Goal: Task Accomplishment & Management: Manage account settings

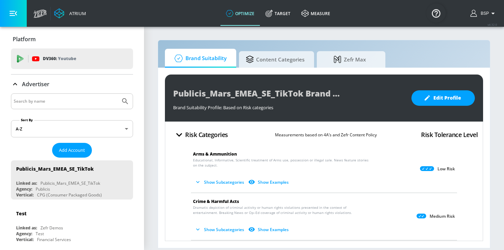
click at [74, 99] on input "Search by name" at bounding box center [66, 101] width 104 height 9
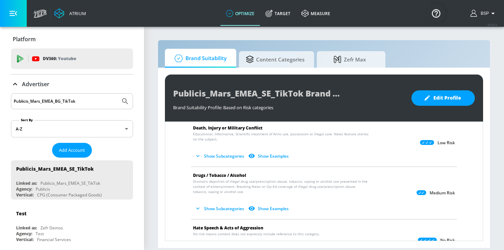
type input "Publicis_Mars_EMEA_BG_TikTok"
click at [118, 94] on button "Submit Search" at bounding box center [125, 101] width 15 height 15
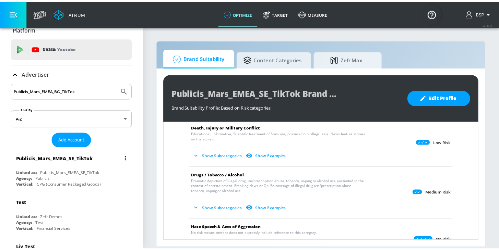
scroll to position [0, 0]
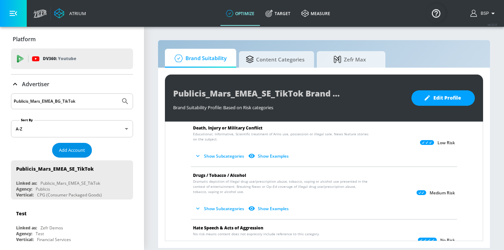
click at [86, 147] on button "Add Account" at bounding box center [72, 150] width 40 height 15
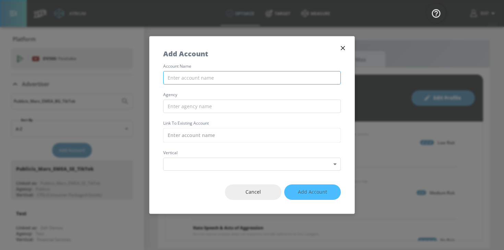
click at [191, 73] on input "text" at bounding box center [252, 77] width 178 height 13
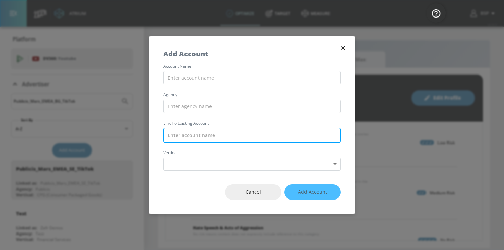
click at [190, 135] on input "text" at bounding box center [252, 135] width 178 height 14
paste input "Publicis_Mars_EMEA_BG_TikTok"
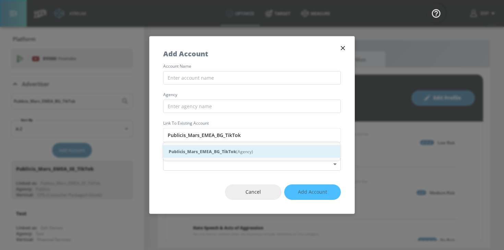
click at [207, 154] on strong "Publicis_Mars_EMEA_BG_TikTok" at bounding box center [203, 151] width 68 height 7
type input "Publicis_Mars_EMEA_BG_TikTok (Agency)"
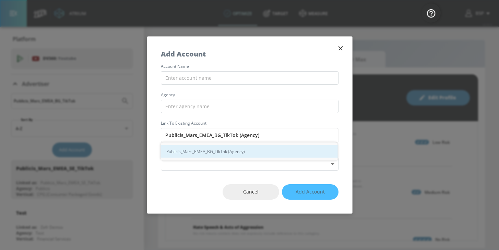
click at [233, 152] on div "Publicis_Mars_EMEA_BG_TikTok (Agency)" at bounding box center [249, 151] width 177 height 13
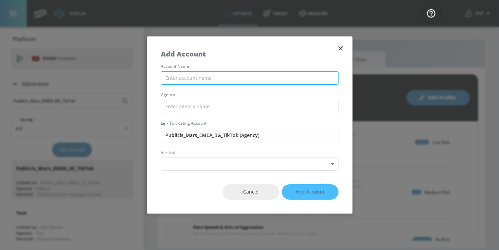
click at [215, 73] on input "text" at bounding box center [250, 77] width 178 height 13
paste input "Publicis_Mars_EMEA_BG_TikTok"
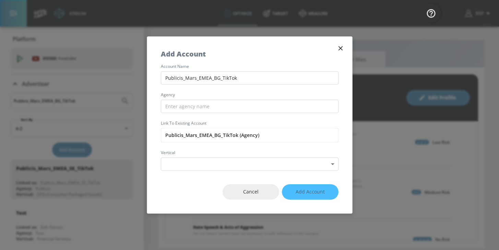
type input "Publicis_Mars_EMEA_BG_TikTok"
click at [180, 114] on div "account name Publicis_Mars_EMEA_BG_TikTok agency Link to Existing Account Publi…" at bounding box center [249, 117] width 205 height 106
click at [179, 109] on input "text" at bounding box center [250, 106] width 178 height 13
paste input "Publicis_Mars_EMEA_BG_TikTok"
drag, startPoint x: 183, startPoint y: 106, endPoint x: 249, endPoint y: 106, distance: 65.8
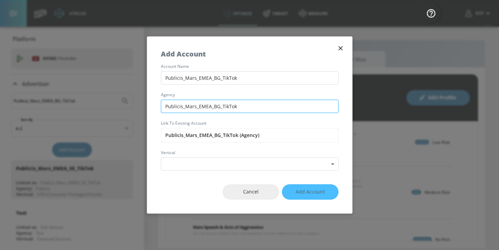
click at [249, 106] on input "Publicis_Mars_EMEA_BG_TikTok" at bounding box center [250, 106] width 178 height 13
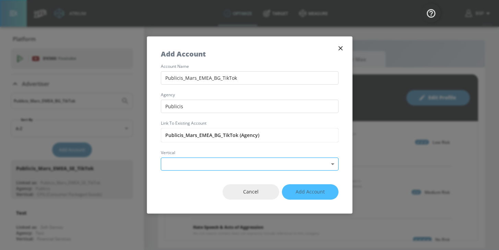
type input "Publicis"
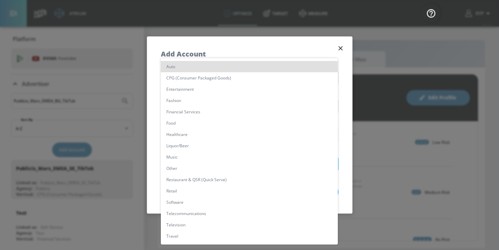
click at [216, 162] on body "Atrium optimize Target measure optimize Target measure v 4.32.0 BSP Platform DV…" at bounding box center [249, 125] width 499 height 250
click at [206, 79] on li "CPG (Consumer Packaged Goods)" at bounding box center [249, 77] width 177 height 11
type input "[object Object]"
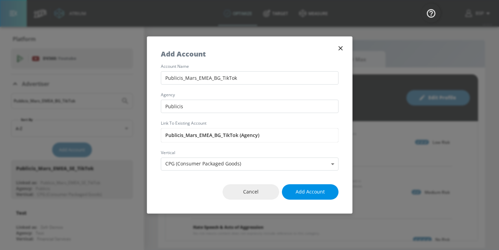
click at [301, 192] on span "Add Account" at bounding box center [310, 192] width 29 height 9
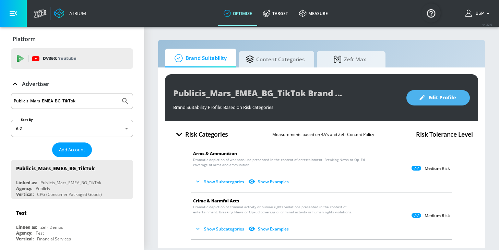
click at [418, 102] on button "Edit Profile" at bounding box center [437, 97] width 63 height 15
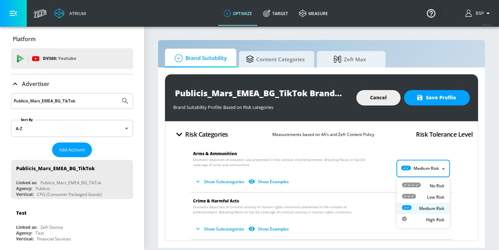
click at [420, 170] on body "Atrium optimize Target measure optimize Target measure v 4.32.0 BSP Platform DV…" at bounding box center [249, 125] width 499 height 250
click at [421, 195] on div "Low Risk" at bounding box center [423, 197] width 43 height 7
type input "LOW"
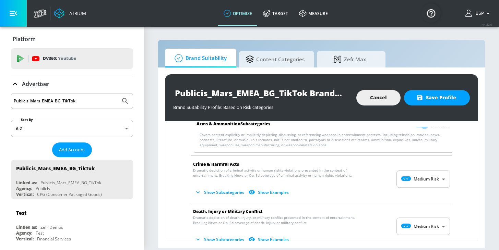
scroll to position [118, 0]
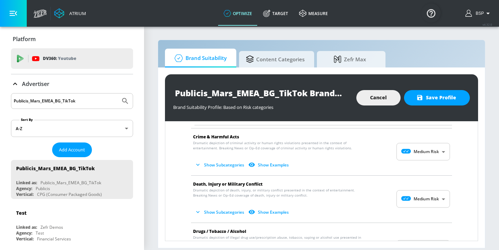
click at [416, 199] on body "Atrium optimize Target measure optimize Target measure v 4.32.0 BSP Platform DV…" at bounding box center [249, 125] width 499 height 250
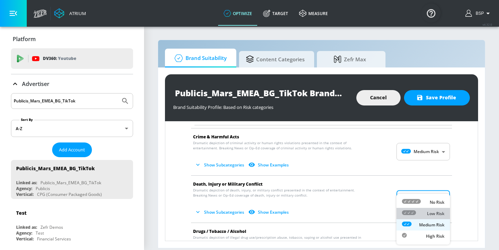
click at [415, 213] on icon at bounding box center [409, 213] width 14 height 5
type input "LOW"
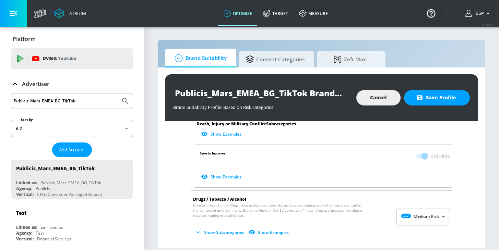
scroll to position [373, 0]
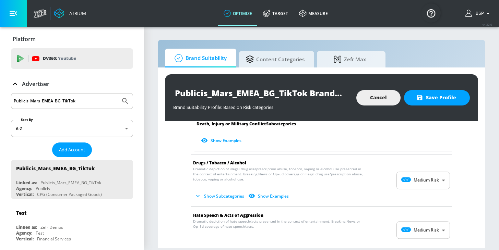
click at [410, 226] on body "Atrium optimize Target measure optimize Target measure v 4.32.0 BSP Platform DV…" at bounding box center [249, 125] width 499 height 250
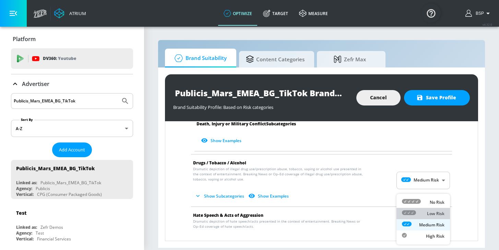
click at [410, 214] on icon at bounding box center [409, 213] width 14 height 5
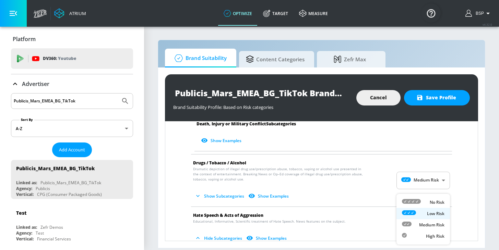
click at [421, 223] on body "Atrium optimize Target measure optimize Target measure v 4.32.0 BSP Platform DV…" at bounding box center [249, 125] width 499 height 250
click at [419, 202] on icon at bounding box center [411, 201] width 19 height 5
type input "MINIMAL"
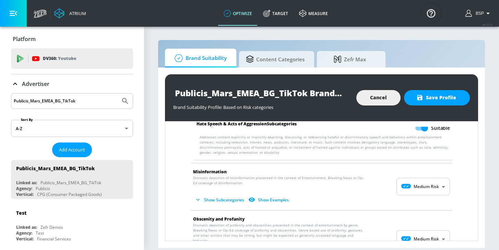
scroll to position [521, 0]
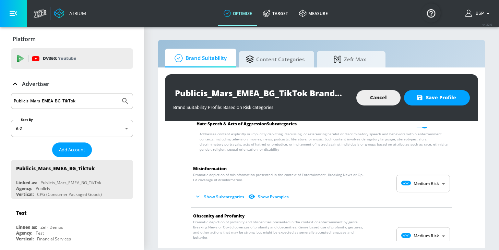
click at [415, 183] on body "Atrium optimize Target measure optimize Target measure v 4.32.0 BSP Platform DV…" at bounding box center [249, 125] width 499 height 250
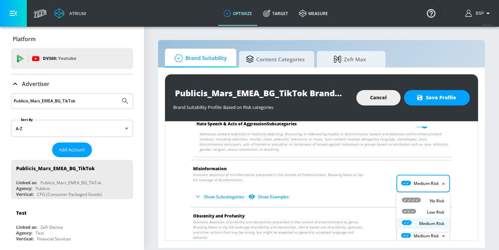
click at [418, 203] on div at bounding box center [411, 201] width 19 height 7
type input "MINIMAL"
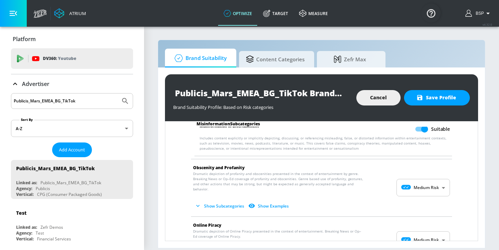
scroll to position [661, 0]
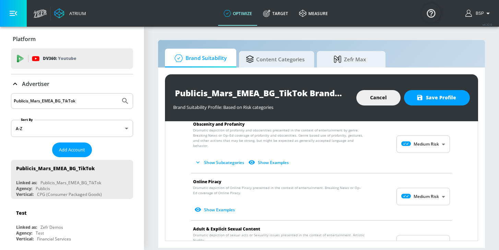
click at [408, 190] on body "Atrium optimize Target measure optimize Target measure v 4.32.0 BSP Platform DV…" at bounding box center [249, 125] width 499 height 250
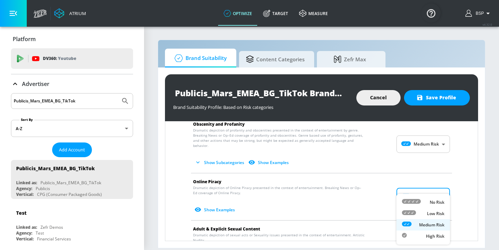
click at [408, 201] on icon at bounding box center [411, 201] width 19 height 5
type input "MINIMAL"
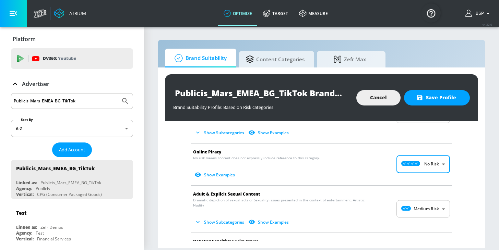
scroll to position [697, 0]
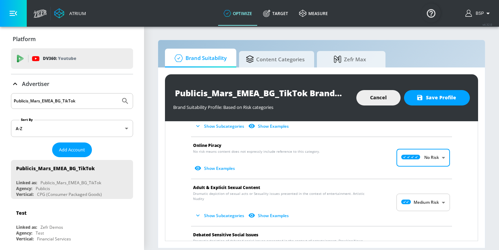
click at [407, 200] on body "Atrium optimize Target measure optimize Target measure v 4.32.0 BSP Platform DV…" at bounding box center [249, 125] width 499 height 250
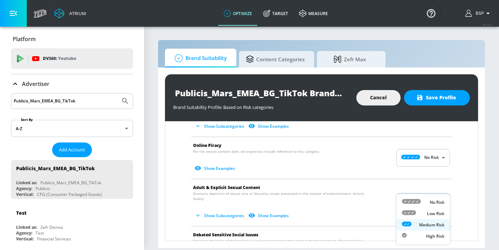
click at [407, 213] on icon at bounding box center [409, 213] width 14 height 5
type input "LOW"
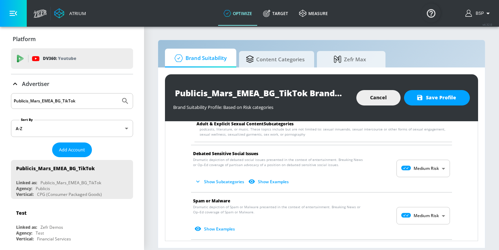
scroll to position [832, 0]
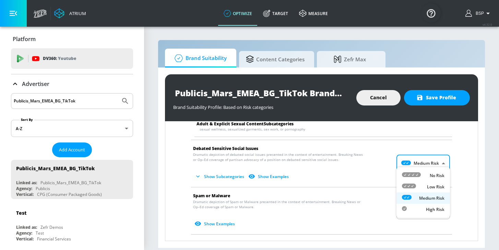
click at [410, 157] on body "Atrium optimize Target measure optimize Target measure v 4.32.0 BSP Platform DV…" at bounding box center [249, 125] width 499 height 250
click at [413, 176] on icon at bounding box center [411, 174] width 19 height 5
type input "MINIMAL"
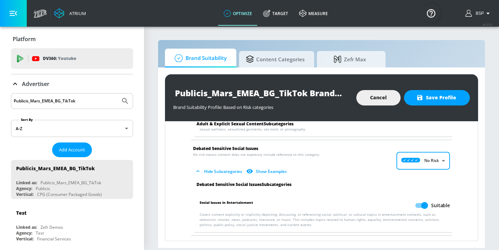
scroll to position [892, 0]
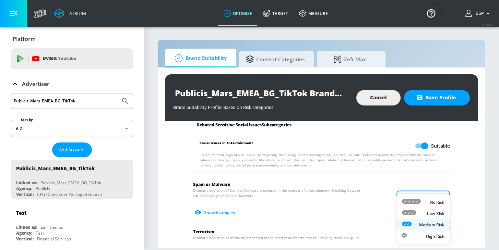
click at [413, 192] on body "Atrium optimize Target measure optimize Target measure v 4.32.0 BSP Platform DV…" at bounding box center [249, 125] width 499 height 250
click at [409, 202] on icon at bounding box center [411, 201] width 19 height 5
type input "MINIMAL"
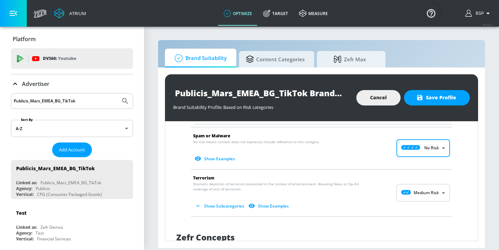
scroll to position [947, 0]
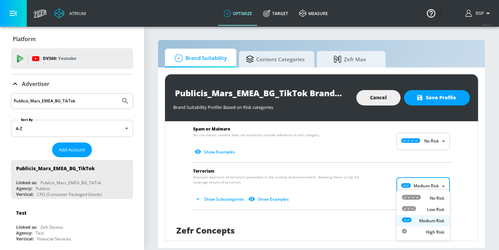
click at [413, 177] on body "Atrium optimize Target measure optimize Target measure v 4.32.0 BSP Platform DV…" at bounding box center [249, 125] width 499 height 250
click at [409, 196] on icon at bounding box center [411, 197] width 19 height 5
type input "MINIMAL"
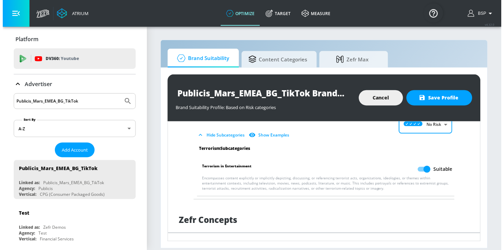
scroll to position [1067, 0]
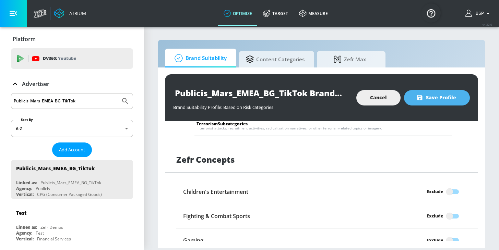
click at [424, 100] on span "Save Profile" at bounding box center [437, 98] width 38 height 9
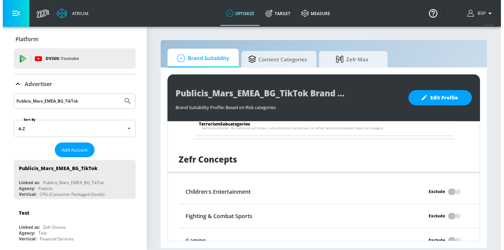
scroll to position [1062, 0]
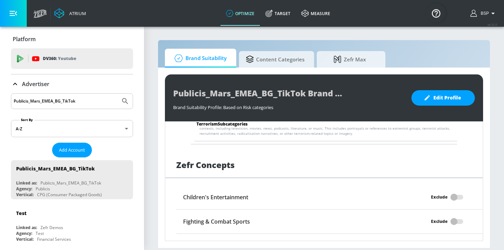
click at [99, 98] on input "Publicis_Mars_EMEA_BG_TikTok" at bounding box center [66, 101] width 104 height 9
click at [99, 100] on input "Publicis_Mars_EMEA_BG_TikTok" at bounding box center [66, 101] width 104 height 9
drag, startPoint x: 99, startPoint y: 100, endPoint x: 2, endPoint y: 99, distance: 97.4
paste input "Publicis_Mars_EMEA_ES_TikTok"
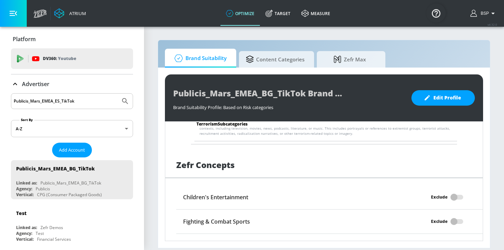
type input "Publicis_Mars_EMEA_ES_TikTok"
click at [118, 94] on button "Submit Search" at bounding box center [125, 101] width 15 height 15
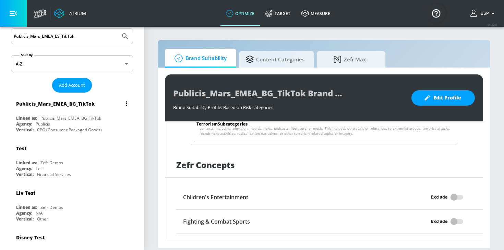
scroll to position [0, 0]
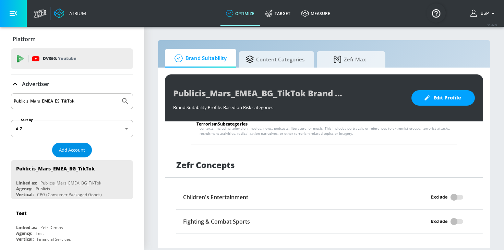
click at [67, 150] on span "Add Account" at bounding box center [72, 150] width 26 height 8
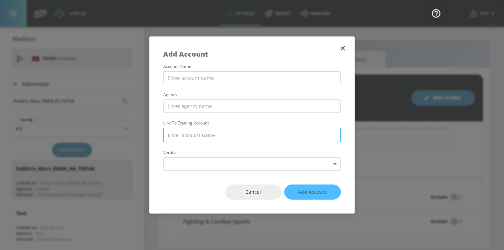
click at [180, 131] on input "text" at bounding box center [252, 135] width 178 height 14
paste input "Publicis_Mars_EMEA_ES_TikTok"
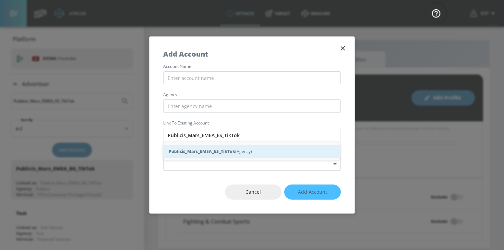
click at [190, 154] on strong "Publicis_Mars_EMEA_ES_TikTok" at bounding box center [202, 151] width 67 height 7
type input "Publicis_Mars_EMEA_ES_TikTok (Agency)"
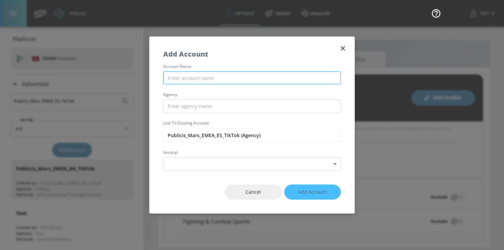
click at [185, 77] on input "text" at bounding box center [252, 77] width 178 height 13
paste input "Publicis_Mars_EMEA_ES_TikTok"
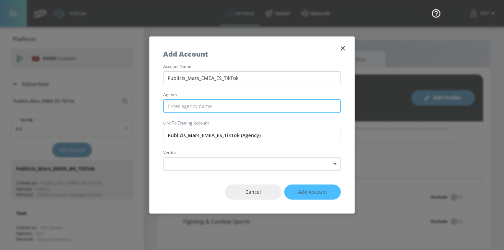
type input "Publicis_Mars_EMEA_ES_TikTok"
click at [213, 101] on input "text" at bounding box center [252, 105] width 178 height 13
paste input "Publicis_Mars_EMEA_ES_TikTok"
drag, startPoint x: 186, startPoint y: 105, endPoint x: 245, endPoint y: 106, distance: 59.7
click at [245, 106] on input "Publicis_Mars_EMEA_ES_TikTok" at bounding box center [252, 105] width 178 height 13
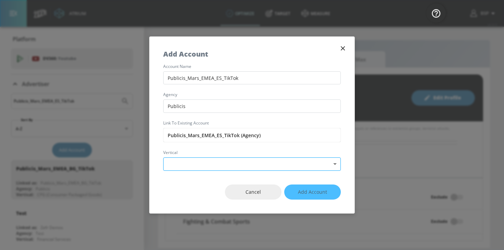
type input "Publicis"
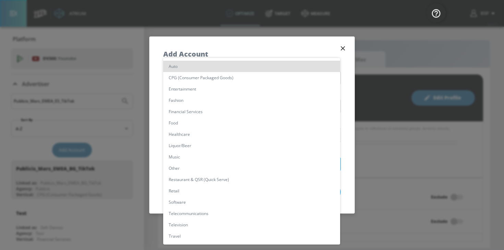
click at [250, 163] on body "Atrium optimize Target measure optimize Target measure v 4.32.0 BSP Platform DV…" at bounding box center [252, 125] width 504 height 250
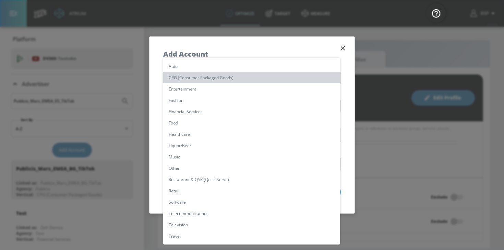
click at [234, 73] on li "CPG (Consumer Packaged Goods)" at bounding box center [251, 77] width 177 height 11
type input "[object Object]"
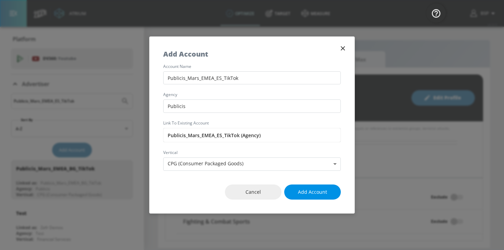
click at [308, 195] on span "Add Account" at bounding box center [312, 192] width 29 height 9
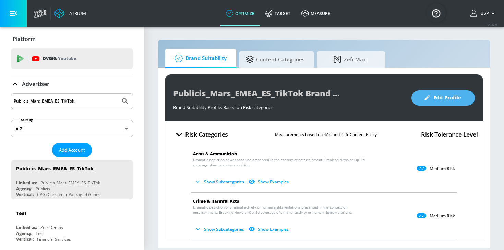
click at [421, 102] on button "Edit Profile" at bounding box center [442, 97] width 63 height 15
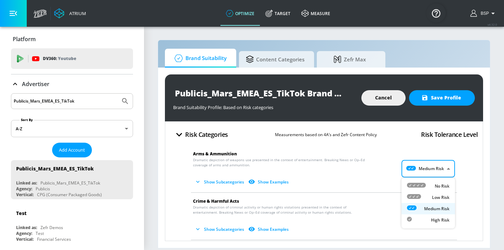
click at [425, 160] on body "Atrium optimize Target measure optimize Target measure v 4.32.0 BSP Platform DV…" at bounding box center [252, 125] width 504 height 250
click at [419, 194] on icon at bounding box center [414, 196] width 14 height 5
type input "LOW"
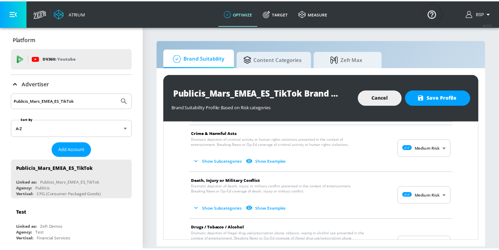
scroll to position [125, 0]
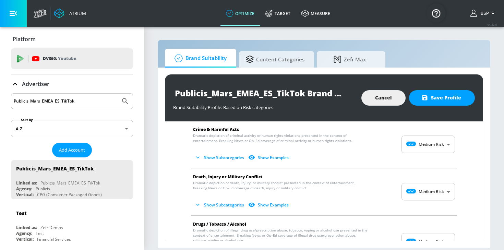
click at [426, 190] on body "Atrium optimize Target measure optimize Target measure v 4.32.0 BSP Platform DV…" at bounding box center [252, 125] width 504 height 250
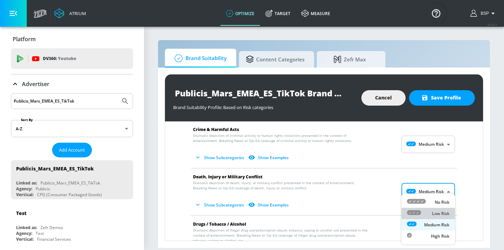
click at [425, 211] on div "Low Risk" at bounding box center [428, 213] width 43 height 7
type input "LOW"
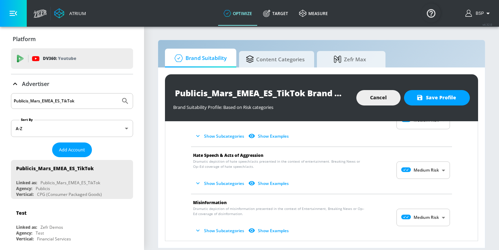
scroll to position [436, 0]
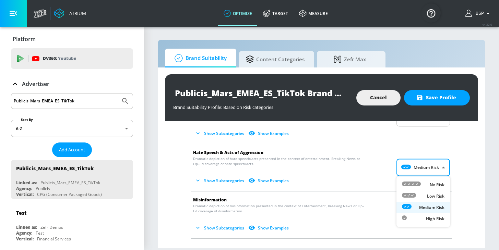
click at [414, 166] on body "Atrium optimize Target measure optimize Target measure v 4.32.0 BSP Platform DV…" at bounding box center [249, 125] width 499 height 250
click at [419, 186] on icon at bounding box center [411, 184] width 19 height 5
type input "MINIMAL"
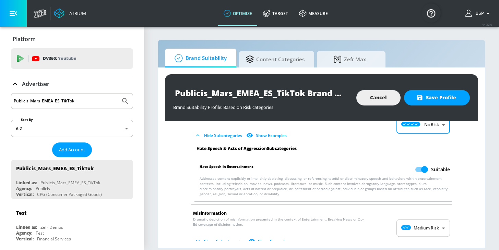
scroll to position [534, 0]
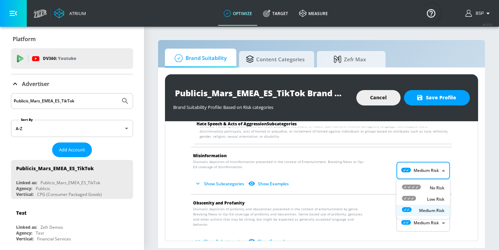
click at [413, 171] on body "Atrium optimize Target measure optimize Target measure v 4.32.0 BSP Platform DV…" at bounding box center [249, 125] width 499 height 250
click at [413, 183] on li "No Risk" at bounding box center [422, 187] width 53 height 11
type input "MINIMAL"
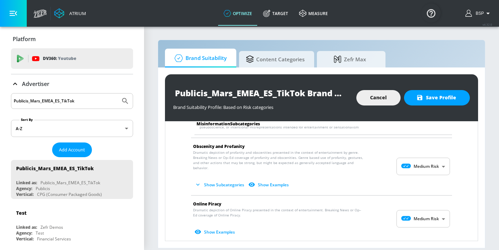
scroll to position [648, 0]
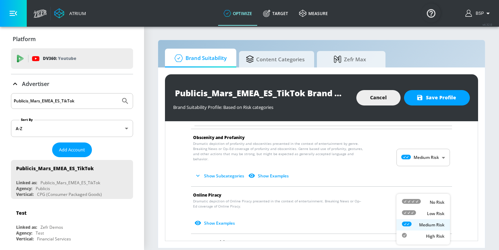
click at [419, 207] on body "Atrium optimize Target measure optimize Target measure v 4.32.0 BSP Platform DV…" at bounding box center [249, 125] width 499 height 250
click at [418, 206] on div at bounding box center [411, 202] width 19 height 7
type input "MINIMAL"
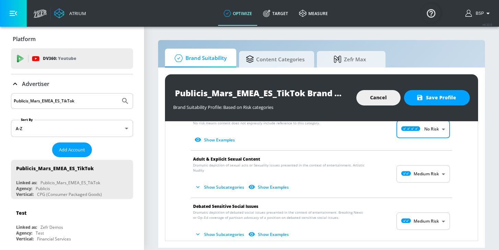
scroll to position [731, 0]
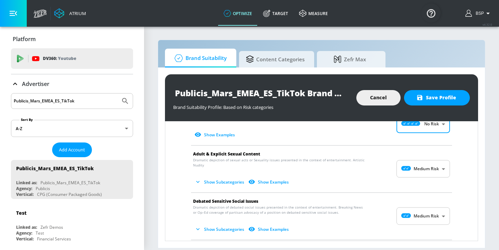
click at [409, 163] on body "Atrium optimize Target measure optimize Target measure v 4.32.0 BSP Platform DV…" at bounding box center [249, 125] width 499 height 250
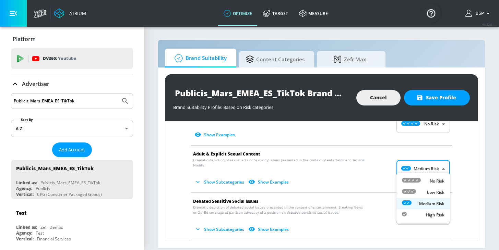
click at [410, 188] on li "Low Risk" at bounding box center [422, 192] width 53 height 11
type input "LOW"
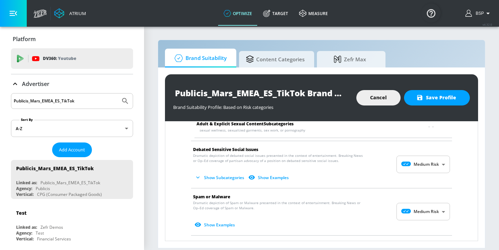
scroll to position [833, 0]
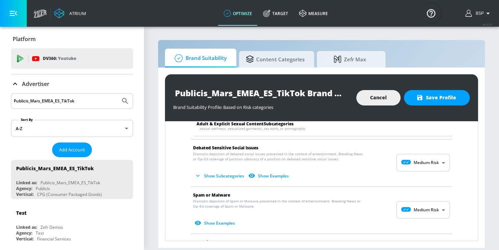
click at [412, 157] on body "Atrium optimize Target measure optimize Target measure v 4.32.0 BSP Platform DV…" at bounding box center [249, 125] width 499 height 250
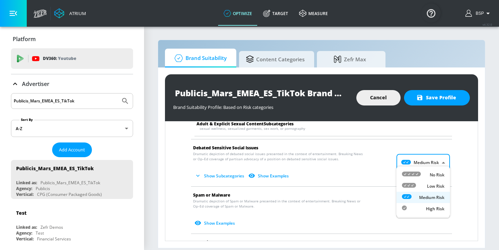
click at [414, 176] on icon at bounding box center [411, 174] width 19 height 5
type input "MINIMAL"
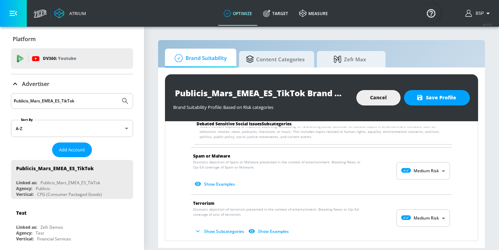
scroll to position [927, 0]
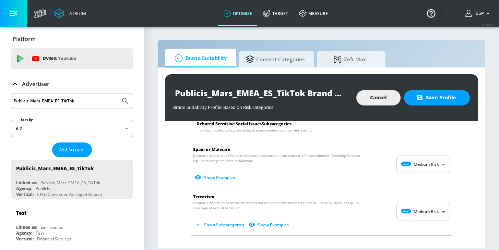
click at [398, 163] on body "Atrium optimize Target measure optimize Target measure v 4.32.0 BSP Platform DV…" at bounding box center [249, 125] width 499 height 250
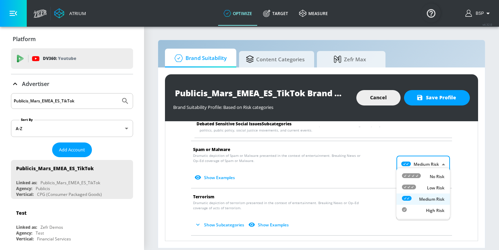
click at [404, 177] on icon at bounding box center [411, 176] width 19 height 5
type input "MINIMAL"
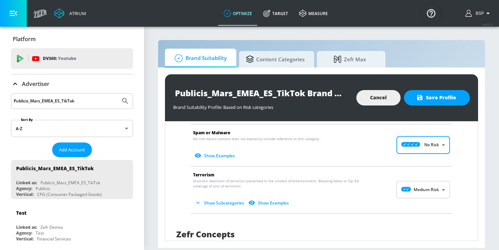
scroll to position [945, 0]
click at [403, 187] on body "Atrium optimize Target measure optimize Target measure v 4.32.0 BSP Platform DV…" at bounding box center [249, 125] width 499 height 250
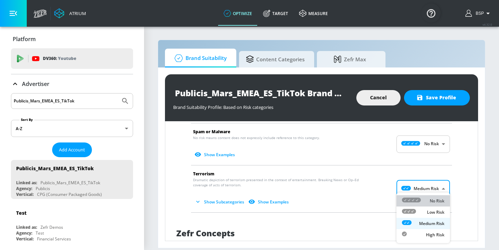
click at [409, 200] on icon at bounding box center [411, 200] width 19 height 5
type input "MINIMAL"
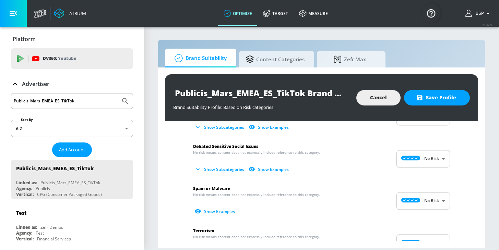
scroll to position [428, 0]
click at [434, 94] on span "Save Profile" at bounding box center [437, 98] width 38 height 9
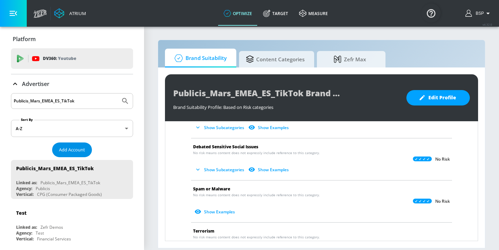
click at [85, 148] on button "Add Account" at bounding box center [72, 150] width 40 height 15
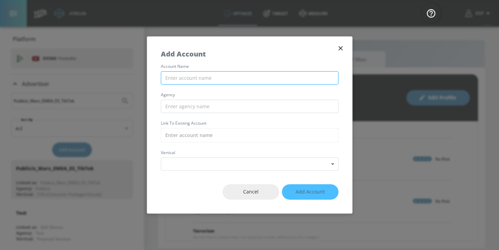
click at [215, 81] on input "text" at bounding box center [250, 77] width 178 height 13
paste input "Publicis_Mars_EMEA_GR_TikTok"
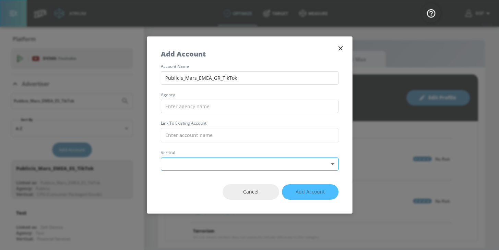
type input "Publicis_Mars_EMEA_GR_TikTok"
click at [195, 162] on body "Atrium optimize Target measure optimize Target measure v 4.32.0 BSP Platform DV…" at bounding box center [249, 125] width 499 height 250
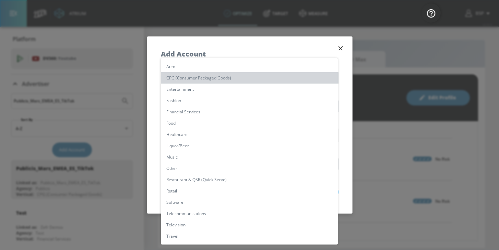
click at [194, 79] on li "CPG (Consumer Packaged Goods)" at bounding box center [249, 77] width 177 height 11
type input "[object Object]"
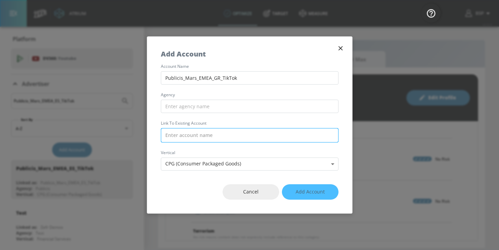
click at [198, 138] on input "text" at bounding box center [250, 135] width 178 height 14
paste input "Publicis_Mars_EMEA_GR_TikTok"
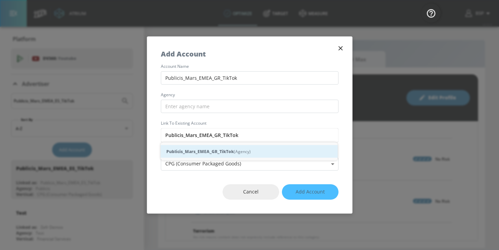
click at [212, 150] on strong "Publicis_Mars_EMEA_GR_TikTok" at bounding box center [200, 151] width 68 height 7
type input "Publicis_Mars_EMEA_GR_TikTok (Agency)"
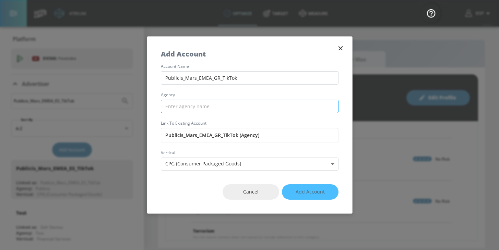
click at [199, 107] on input "text" at bounding box center [250, 106] width 178 height 13
paste input "Publicis_Mars_EMEA_GR_TikTok"
drag, startPoint x: 183, startPoint y: 105, endPoint x: 243, endPoint y: 104, distance: 59.7
click at [243, 104] on input "Publicis_Mars_EMEA_GR_TikTok" at bounding box center [250, 106] width 178 height 13
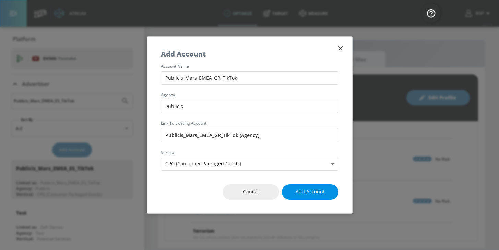
type input "Publicis"
click at [305, 189] on span "Add Account" at bounding box center [310, 192] width 29 height 9
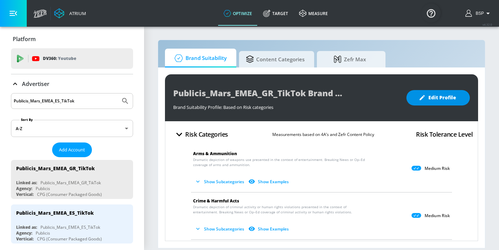
click at [440, 100] on span "Edit Profile" at bounding box center [438, 98] width 36 height 9
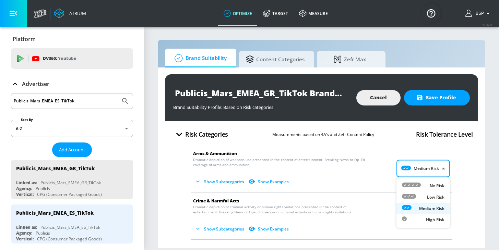
click at [407, 168] on body "Atrium optimize Target measure optimize Target measure v 4.32.0 BSP Platform DV…" at bounding box center [249, 125] width 499 height 250
click at [415, 197] on icon at bounding box center [409, 196] width 14 height 5
type input "LOW"
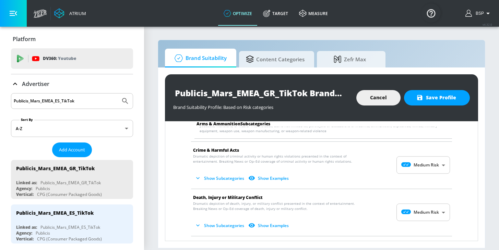
scroll to position [113, 0]
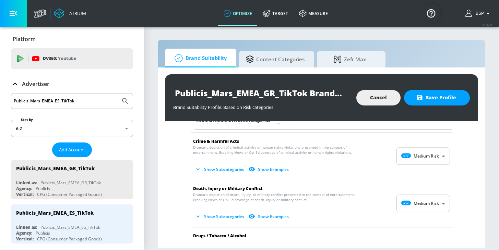
click at [406, 200] on body "Atrium optimize Target measure optimize Target measure v 4.32.0 BSP Platform DV…" at bounding box center [249, 125] width 499 height 250
click at [413, 215] on icon at bounding box center [409, 213] width 14 height 5
type input "LOW"
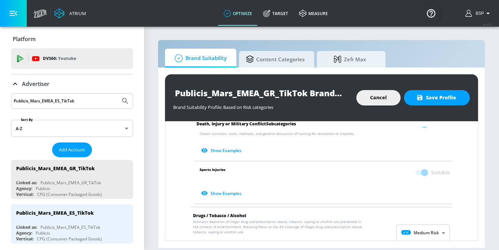
scroll to position [360, 0]
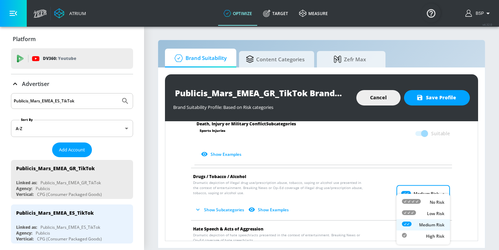
click at [408, 196] on body "Atrium optimize Target measure optimize Target measure v 4.32.0 BSP Platform DV…" at bounding box center [249, 125] width 499 height 250
click at [177, 194] on div at bounding box center [249, 125] width 499 height 250
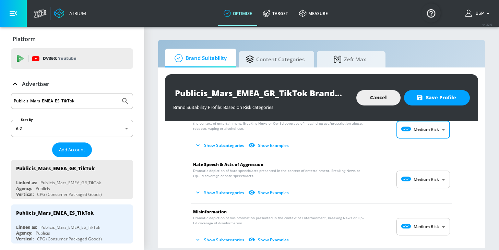
scroll to position [432, 0]
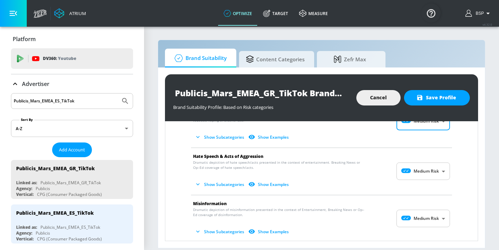
click at [412, 168] on body "Atrium optimize Target measure optimize Target measure v 4.32.0 BSP Platform DV…" at bounding box center [249, 125] width 499 height 250
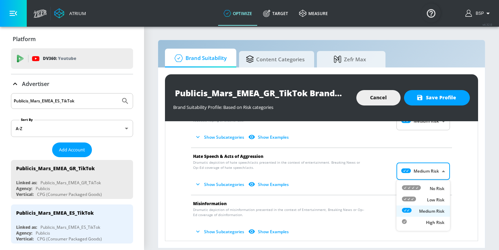
click at [411, 199] on icon at bounding box center [409, 199] width 14 height 5
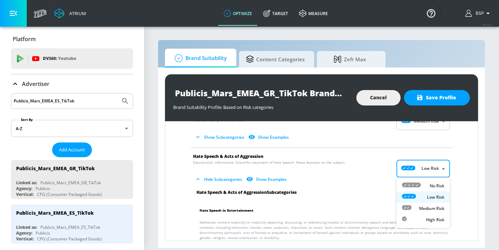
click at [417, 169] on body "Atrium optimize Target measure optimize Target measure v 4.32.0 BSP Platform DV…" at bounding box center [249, 125] width 499 height 250
click at [416, 184] on icon at bounding box center [411, 185] width 19 height 5
type input "MINIMAL"
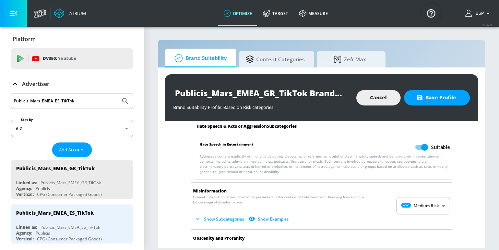
scroll to position [547, 0]
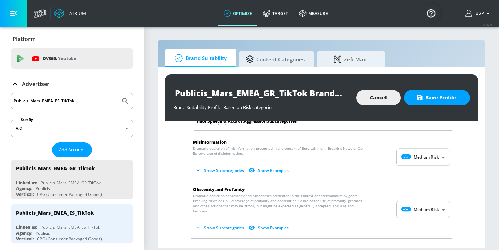
click at [420, 157] on body "Atrium optimize Target measure optimize Target measure v 4.32.0 BSP Platform DV…" at bounding box center [249, 125] width 499 height 250
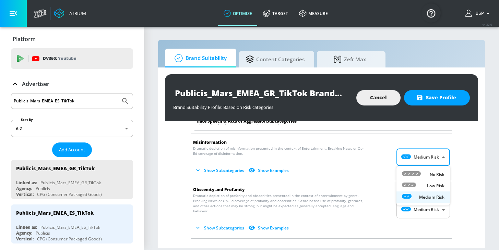
click at [421, 174] on div "No Risk" at bounding box center [423, 174] width 43 height 7
type input "MINIMAL"
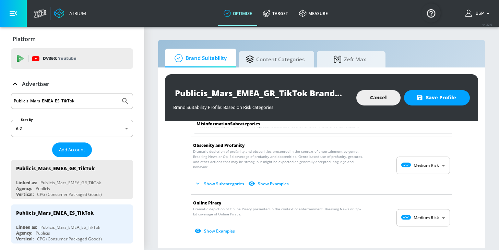
scroll to position [651, 0]
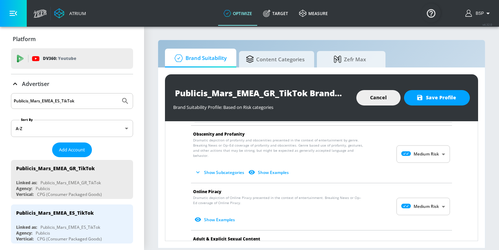
click at [418, 202] on body "Atrium optimize Target measure optimize Target measure v 4.32.0 BSP Platform DV…" at bounding box center [249, 125] width 499 height 250
click at [416, 204] on icon at bounding box center [411, 201] width 19 height 5
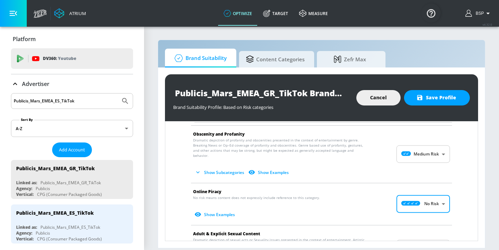
type input "MINIMAL"
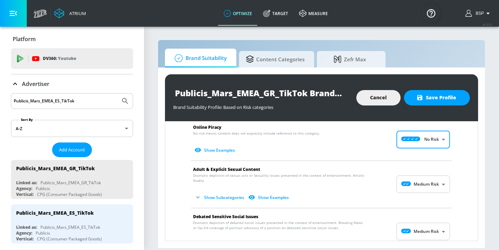
scroll to position [727, 0]
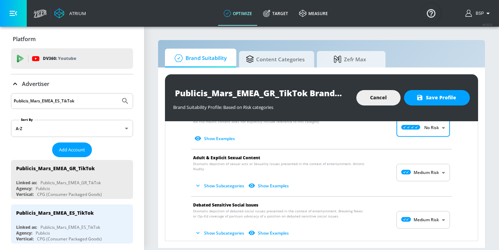
click at [414, 167] on body "Atrium optimize Target measure optimize Target measure v 4.32.0 BSP Platform DV…" at bounding box center [249, 125] width 499 height 250
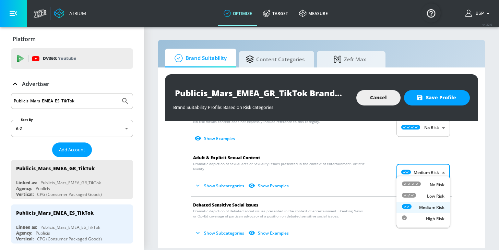
click at [414, 194] on icon at bounding box center [409, 195] width 14 height 5
type input "LOW"
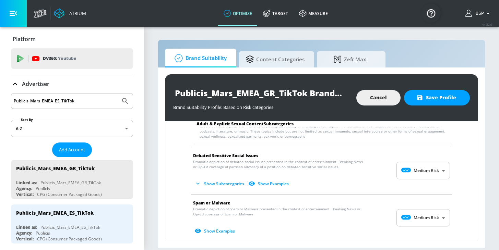
scroll to position [828, 0]
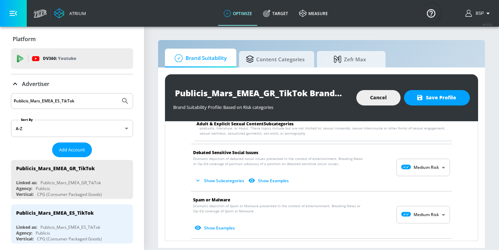
click at [419, 168] on body "Atrium optimize Target measure optimize Target measure v 4.32.0 BSP Platform DV…" at bounding box center [249, 125] width 499 height 250
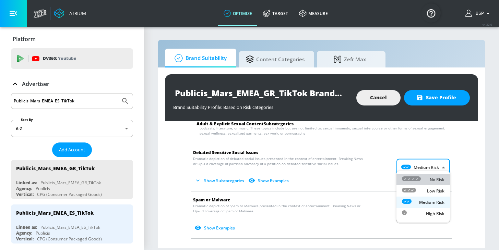
click at [419, 180] on icon at bounding box center [411, 179] width 19 height 5
type input "MINIMAL"
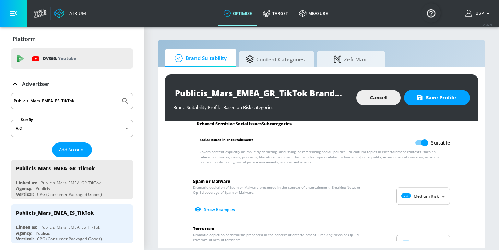
scroll to position [930, 0]
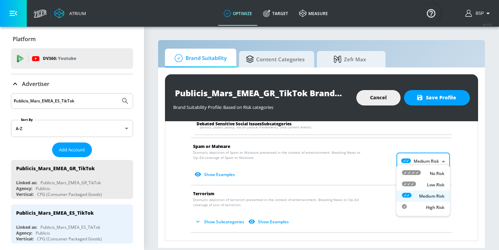
click at [423, 160] on body "Atrium optimize Target measure optimize Target measure v 4.32.0 BSP Platform DV…" at bounding box center [249, 125] width 499 height 250
click at [422, 177] on div "No Risk" at bounding box center [423, 173] width 43 height 7
type input "MINIMAL"
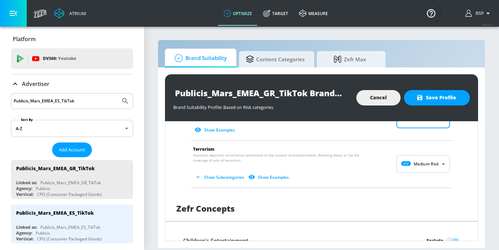
scroll to position [975, 0]
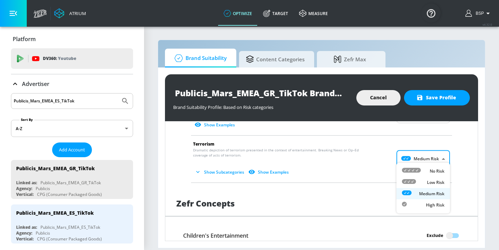
click at [401, 151] on body "Atrium optimize Target measure optimize Target measure v 4.32.0 BSP Platform DV…" at bounding box center [249, 125] width 499 height 250
click at [411, 171] on icon at bounding box center [411, 170] width 19 height 5
type input "MINIMAL"
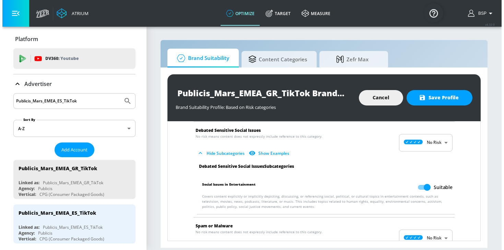
scroll to position [843, 0]
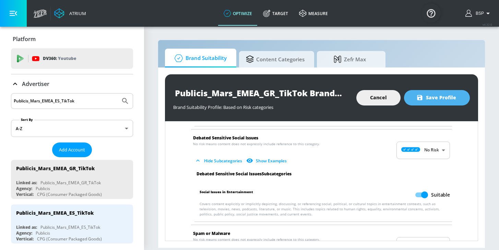
click at [434, 102] on span "Save Profile" at bounding box center [437, 98] width 38 height 9
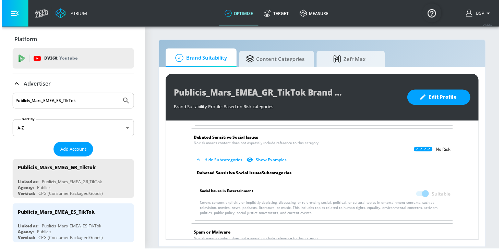
scroll to position [838, 0]
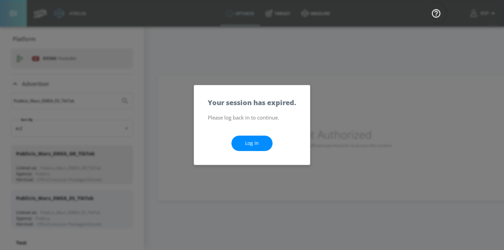
click at [241, 144] on link "Log In" at bounding box center [251, 143] width 41 height 15
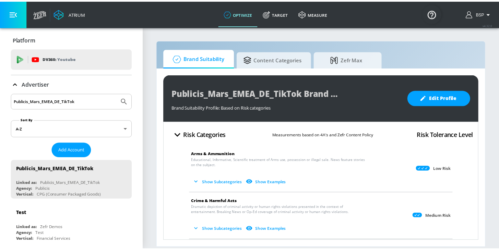
scroll to position [116, 0]
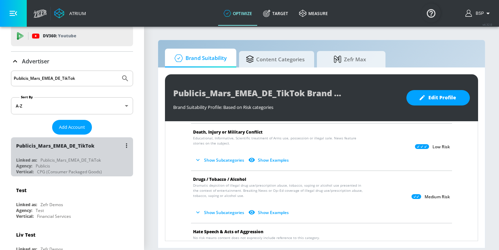
click at [101, 158] on div "Linked as: Publicis_Mars_EMEA_DE_TikTok" at bounding box center [73, 160] width 115 height 6
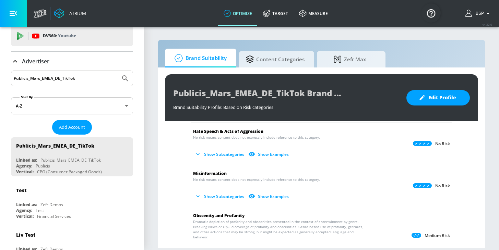
scroll to position [232, 0]
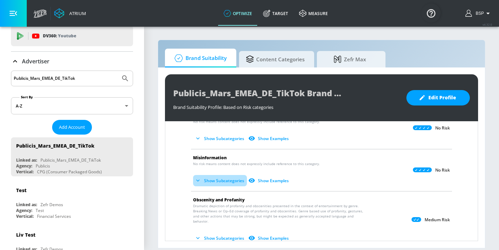
click at [228, 182] on button "Show Subcategories" at bounding box center [220, 180] width 54 height 11
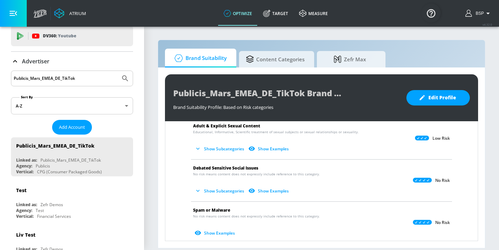
scroll to position [475, 0]
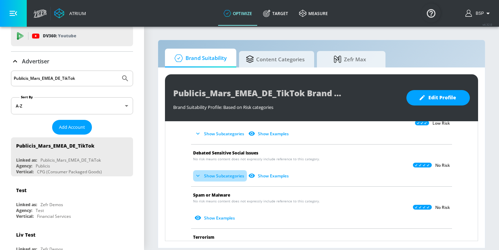
click at [231, 170] on button "Show Subcategories" at bounding box center [220, 175] width 54 height 11
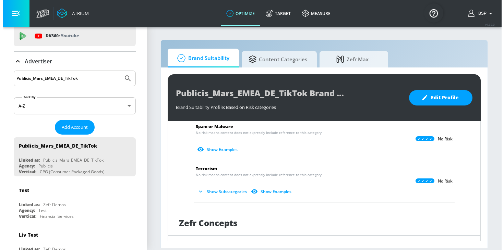
scroll to position [490, 0]
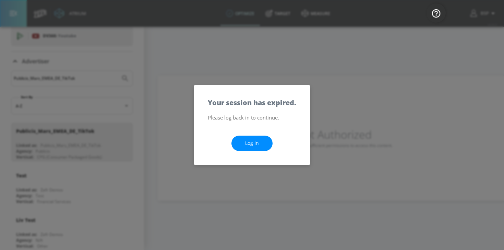
click at [254, 145] on link "Log In" at bounding box center [251, 143] width 41 height 15
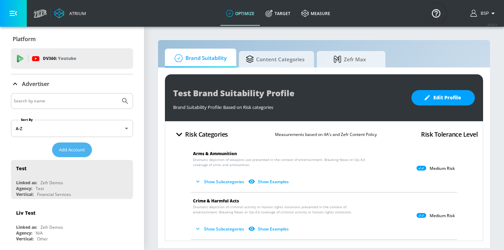
click at [81, 153] on span "Add Account" at bounding box center [72, 150] width 26 height 8
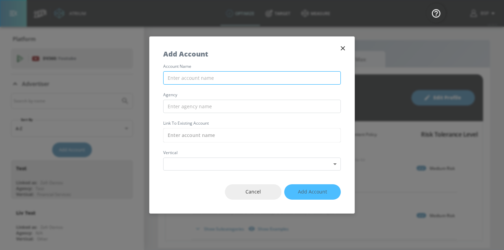
click at [183, 84] on input "text" at bounding box center [252, 77] width 178 height 13
paste input "Publicis_Mars_EMEA_HU_TikTok"
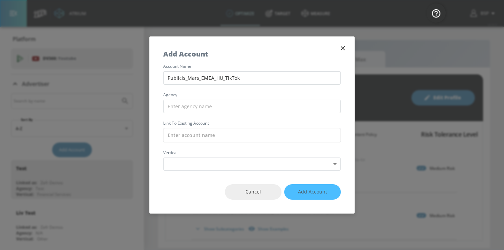
type input "Publicis_Mars_EMEA_HU_TikTok"
click at [195, 146] on div "account name Publicis_Mars_EMEA_HU_TikTok agency Link to Existing Account verti…" at bounding box center [252, 117] width 205 height 106
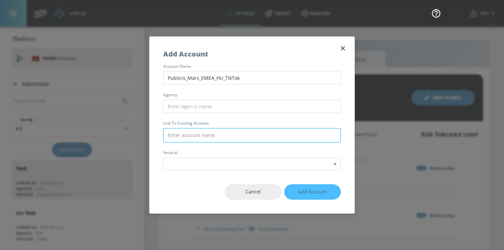
click at [195, 133] on input "text" at bounding box center [252, 135] width 178 height 14
paste input "Publicis_Mars_EMEA_HU_TikTok"
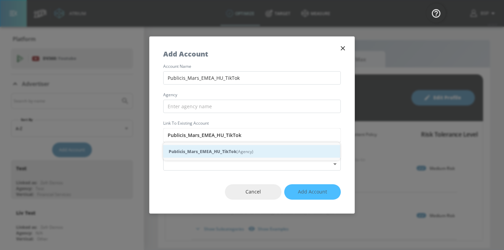
click at [202, 152] on strong "Publicis_Mars_EMEA_HU_TikTok" at bounding box center [203, 151] width 68 height 7
type input "Publicis_Mars_EMEA_HU_TikTok (Agency)"
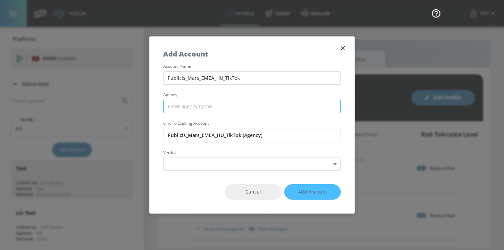
click at [211, 108] on input "text" at bounding box center [252, 106] width 178 height 13
paste input "Publicis_Mars_EMEA_HU_TikTok"
drag, startPoint x: 186, startPoint y: 107, endPoint x: 237, endPoint y: 106, distance: 51.4
click at [237, 106] on input "Publicis_Mars_EMEA_HU_TikTok" at bounding box center [252, 106] width 178 height 13
drag, startPoint x: 238, startPoint y: 106, endPoint x: 195, endPoint y: 105, distance: 42.5
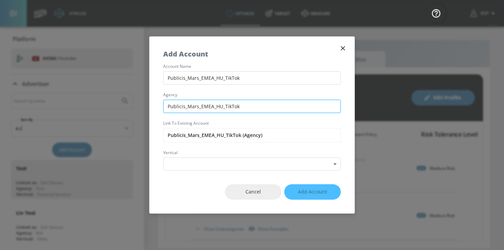
click at [195, 105] on input "Publicis_Mars_EMEA_HU_TikTok" at bounding box center [252, 106] width 178 height 13
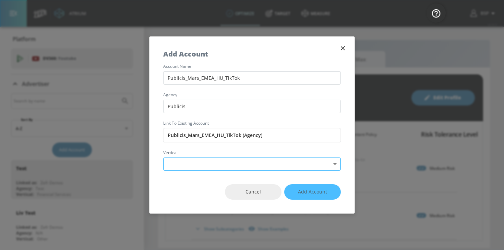
type input "Publicis"
click at [181, 162] on body "Atrium optimize Target measure optimize Target measure v 4.32.0 BSP Platform DV…" at bounding box center [252, 125] width 504 height 250
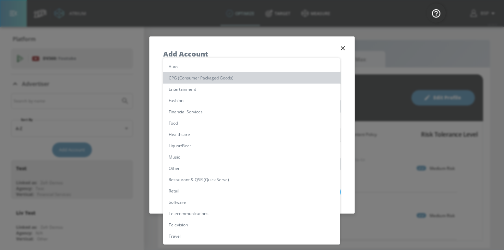
click at [198, 80] on li "CPG (Consumer Packaged Goods)" at bounding box center [251, 77] width 177 height 11
type input "[object Object]"
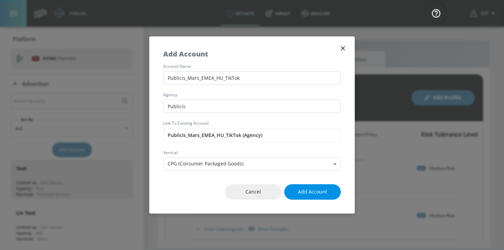
click at [300, 196] on button "Add Account" at bounding box center [312, 191] width 57 height 15
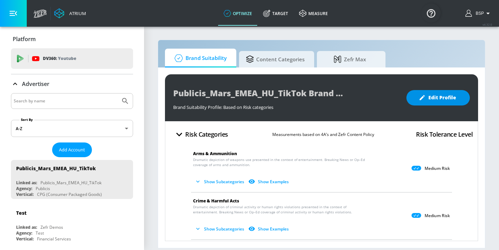
click at [434, 95] on span "Edit Profile" at bounding box center [438, 98] width 36 height 9
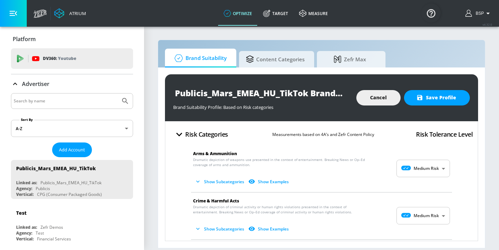
click at [414, 177] on body "Atrium optimize Target measure optimize Target measure v 4.32.0 BSP Platform DV…" at bounding box center [249, 125] width 499 height 250
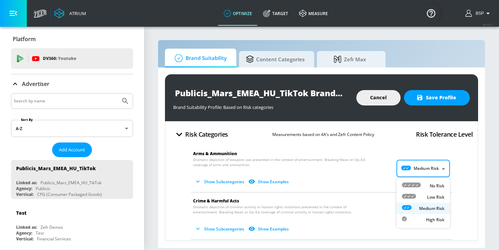
click at [414, 187] on icon at bounding box center [411, 185] width 19 height 5
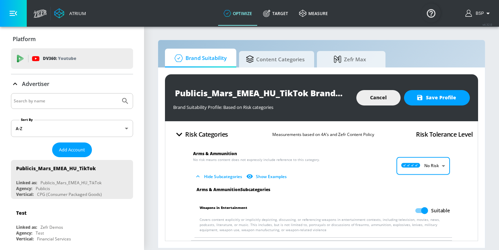
click at [414, 158] on body "Atrium optimize Target measure optimize Target measure v 4.32.0 BSP Platform DV…" at bounding box center [249, 125] width 499 height 250
click at [414, 193] on icon at bounding box center [409, 193] width 14 height 5
type input "LOW"
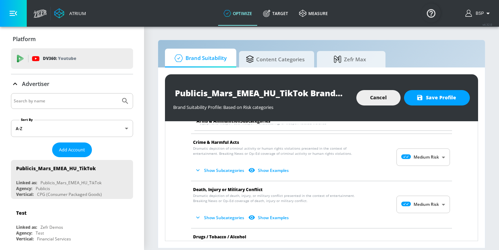
scroll to position [116, 0]
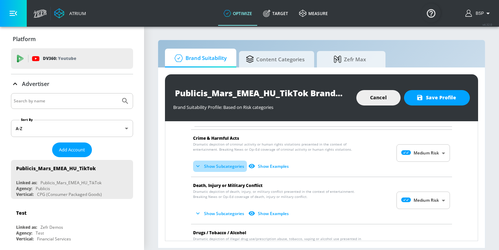
click at [210, 165] on button "Show Subcategories" at bounding box center [220, 166] width 54 height 11
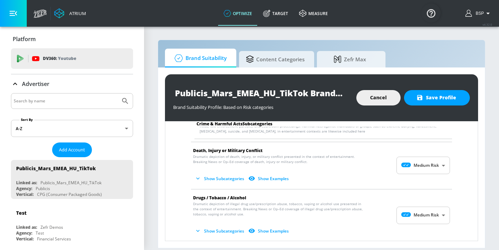
scroll to position [211, 0]
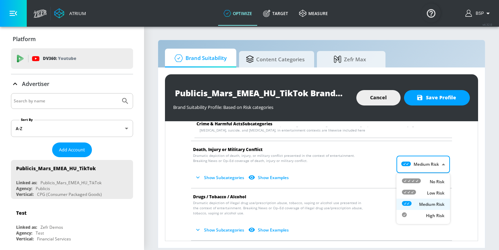
click at [408, 168] on body "Atrium optimize Target measure optimize Target measure v 4.32.0 BSP Platform DV…" at bounding box center [249, 125] width 499 height 250
click at [409, 191] on icon at bounding box center [409, 192] width 14 height 5
type input "LOW"
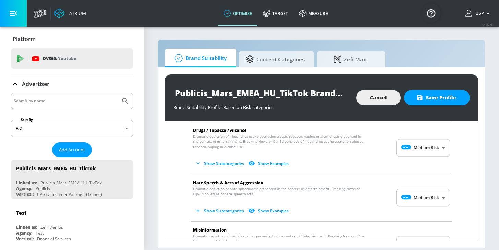
scroll to position [465, 0]
click at [414, 194] on body "Atrium optimize Target measure optimize Target measure v 4.32.0 BSP Platform DV…" at bounding box center [249, 125] width 499 height 250
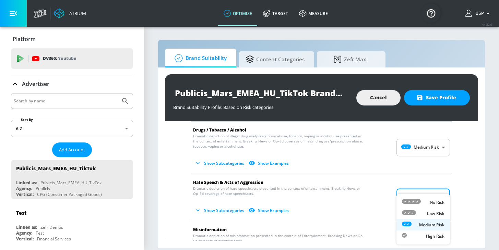
click at [411, 202] on icon at bounding box center [411, 201] width 19 height 5
type input "MINIMAL"
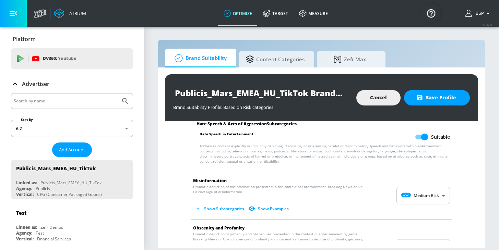
scroll to position [574, 0]
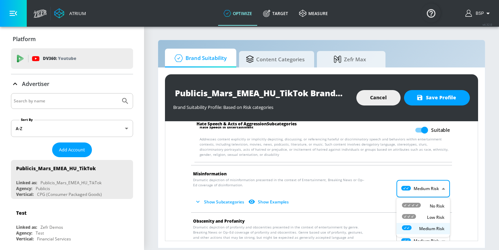
click at [415, 186] on body "Atrium optimize Target measure optimize Target measure v 4.32.0 BSP Platform DV…" at bounding box center [249, 125] width 499 height 250
click at [415, 203] on div at bounding box center [411, 206] width 19 height 7
type input "MINIMAL"
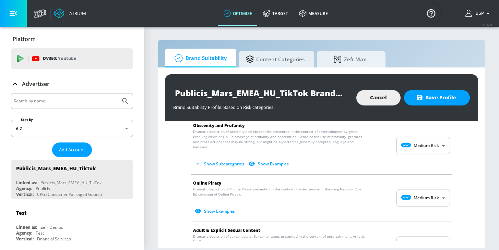
scroll to position [726, 0]
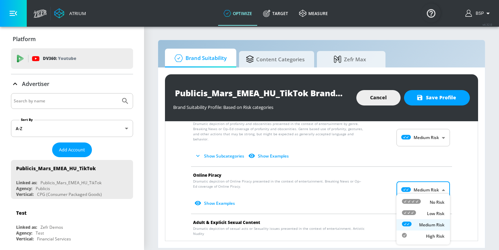
click at [406, 184] on body "Atrium optimize Target measure optimize Target measure v 4.32.0 BSP Platform DV…" at bounding box center [249, 125] width 499 height 250
click at [407, 200] on icon at bounding box center [411, 201] width 19 height 5
type input "MINIMAL"
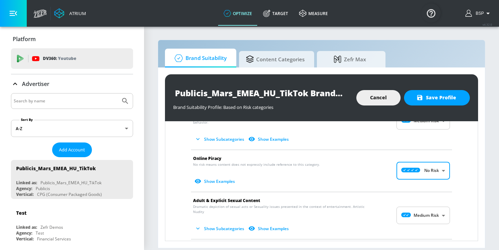
scroll to position [744, 0]
click at [407, 206] on body "Atrium optimize Target measure optimize Target measure v 4.32.0 BSP Platform DV…" at bounding box center [249, 125] width 499 height 250
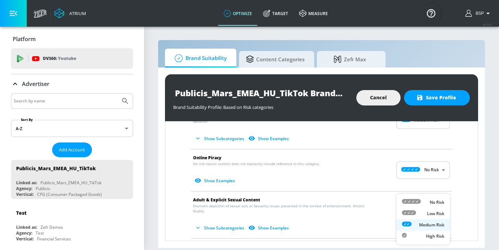
click at [408, 214] on icon at bounding box center [409, 213] width 14 height 5
type input "LOW"
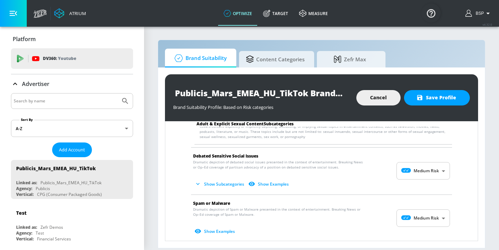
scroll to position [888, 0]
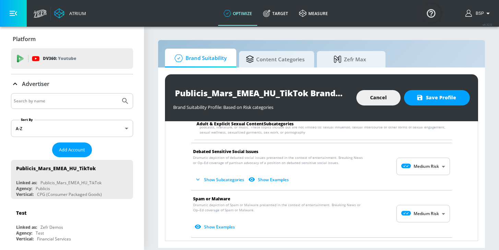
click at [402, 155] on body "Atrium optimize Target measure optimize Target measure v 4.32.0 BSP Platform DV…" at bounding box center [249, 125] width 499 height 250
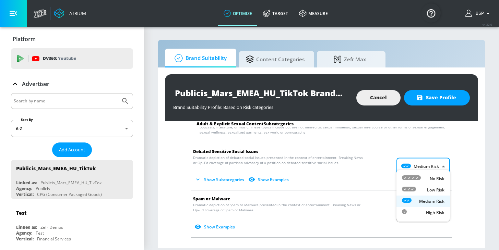
click at [411, 177] on icon at bounding box center [411, 178] width 19 height 5
type input "MINIMAL"
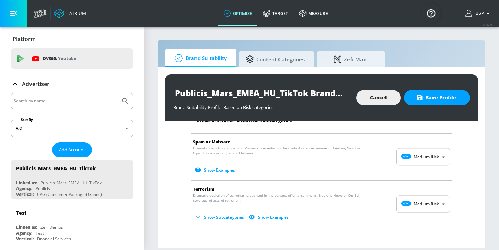
scroll to position [993, 0]
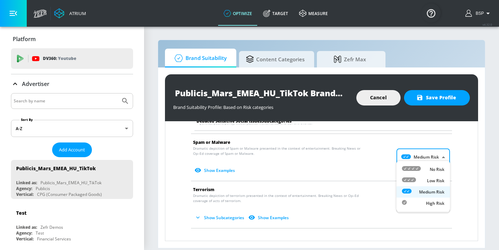
click at [408, 146] on body "Atrium optimize Target measure optimize Target measure v 4.32.0 BSP Platform DV…" at bounding box center [249, 125] width 499 height 250
click at [408, 173] on div at bounding box center [411, 169] width 19 height 7
type input "MINIMAL"
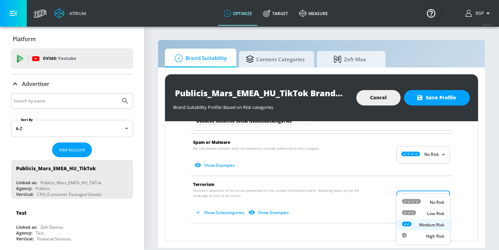
click at [413, 190] on body "Atrium optimize Target measure optimize Target measure v 4.32.0 BSP Platform DV…" at bounding box center [249, 125] width 499 height 250
click at [414, 201] on icon at bounding box center [411, 201] width 19 height 5
type input "MINIMAL"
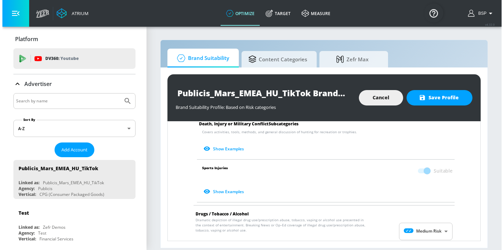
scroll to position [382, 0]
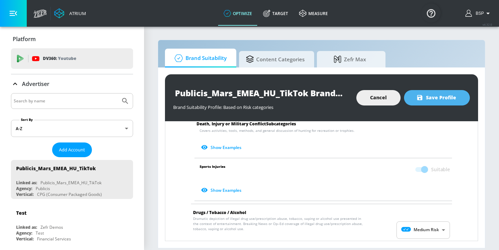
click at [435, 95] on span "Save Profile" at bounding box center [437, 98] width 38 height 9
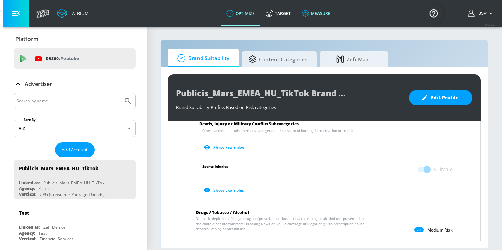
scroll to position [377, 0]
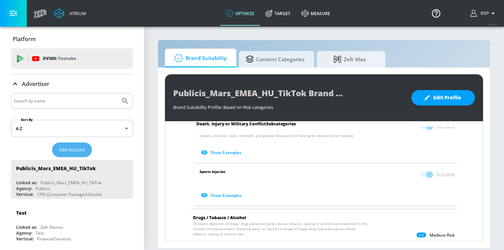
click at [85, 144] on button "Add Account" at bounding box center [72, 150] width 40 height 15
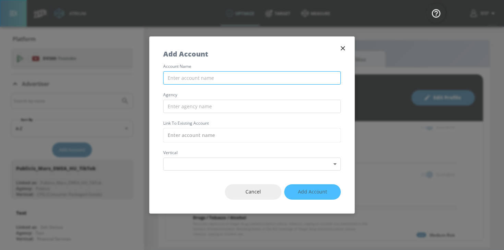
click at [186, 80] on input "text" at bounding box center [252, 77] width 178 height 13
paste input "Publicis_Mars_EMEA_IE_TikTok"
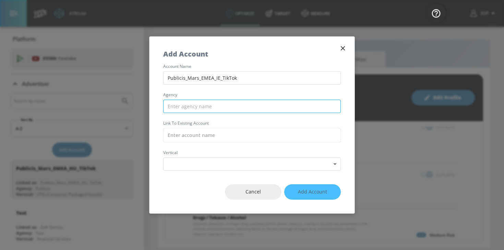
type input "Publicis_Mars_EMEA_IE_TikTok"
click at [208, 103] on input "text" at bounding box center [252, 106] width 178 height 13
paste input "Publicis_Mars_EMEA_IE_TikTok"
drag, startPoint x: 186, startPoint y: 105, endPoint x: 243, endPoint y: 105, distance: 57.6
click at [243, 106] on input "Publicis_Mars_EMEA_IE_TikTok" at bounding box center [252, 106] width 178 height 13
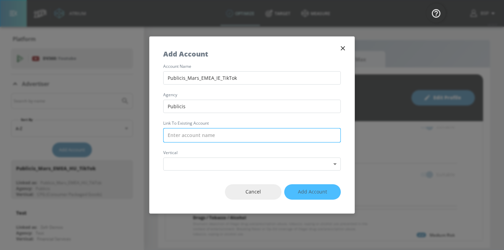
type input "Publicis"
click at [211, 136] on input "text" at bounding box center [252, 135] width 178 height 14
paste input "Publicis_Mars_EMEA_IE_TikTok"
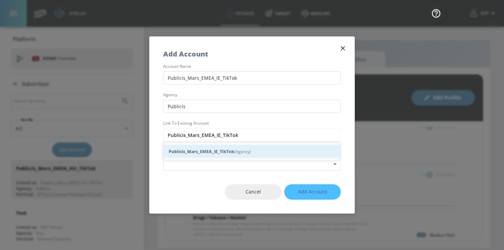
click at [228, 150] on strong "Publicis_Mars_EMEA_IE_TikTok" at bounding box center [201, 151] width 65 height 7
type input "Publicis_Mars_EMEA_IE_TikTok (Agency)"
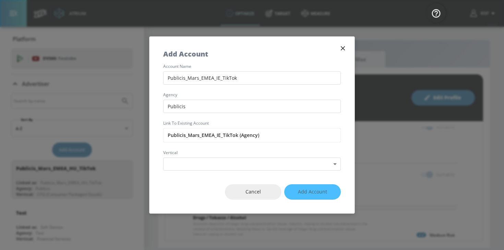
click at [205, 172] on div "Cancel Add Account" at bounding box center [252, 192] width 205 height 43
click at [205, 168] on body "Atrium optimize Target measure optimize Target measure v 4.32.0 BSP Platform DV…" at bounding box center [252, 125] width 504 height 250
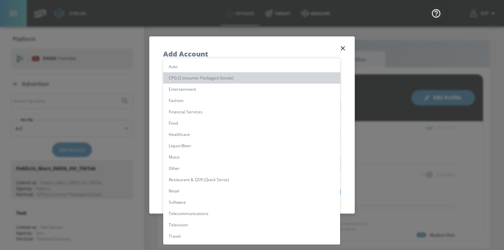
click at [218, 76] on li "CPG (Consumer Packaged Goods)" at bounding box center [251, 77] width 177 height 11
type input "[object Object]"
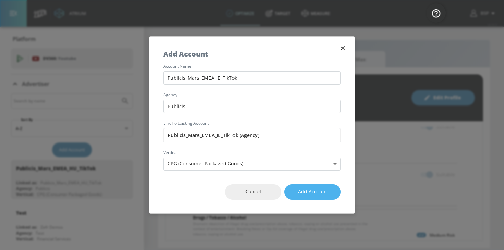
click at [306, 191] on span "Add Account" at bounding box center [312, 192] width 29 height 9
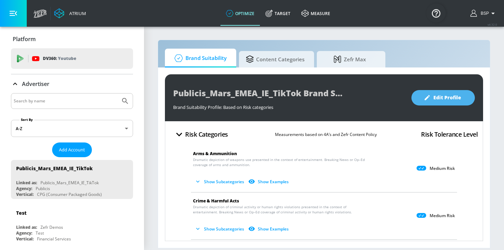
click at [448, 94] on span "Edit Profile" at bounding box center [443, 98] width 36 height 9
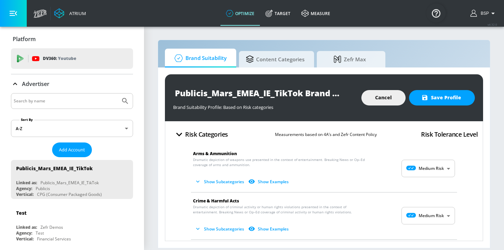
click at [432, 170] on body "Atrium optimize Target measure optimize Target measure v 4.32.0 BSP Platform DV…" at bounding box center [252, 125] width 504 height 250
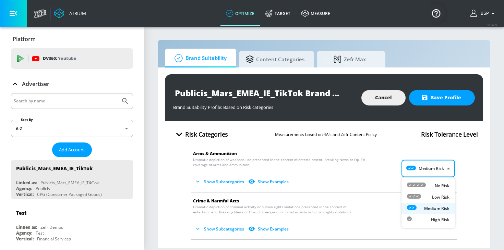
click at [432, 183] on div "No Risk" at bounding box center [428, 185] width 43 height 7
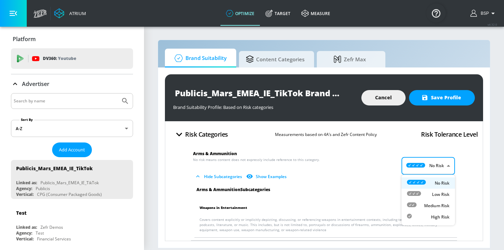
click at [422, 169] on body "Atrium optimize Target measure optimize Target measure v 4.32.0 BSP Platform DV…" at bounding box center [252, 125] width 504 height 250
click at [423, 191] on div "Low Risk" at bounding box center [428, 194] width 43 height 7
type input "LOW"
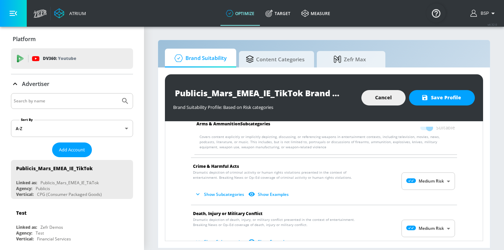
scroll to position [91, 0]
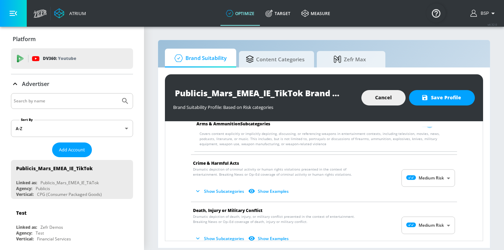
click at [418, 220] on body "Atrium optimize Target measure optimize Target measure v 4.32.0 BSP Platform DV…" at bounding box center [252, 125] width 504 height 250
click at [419, 211] on icon at bounding box center [414, 213] width 14 height 5
type input "LOW"
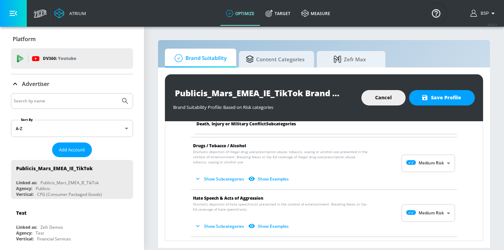
scroll to position [390, 0]
click at [414, 206] on body "Atrium optimize Target measure optimize Target measure v 4.32.0 BSP Platform DV…" at bounding box center [252, 125] width 504 height 250
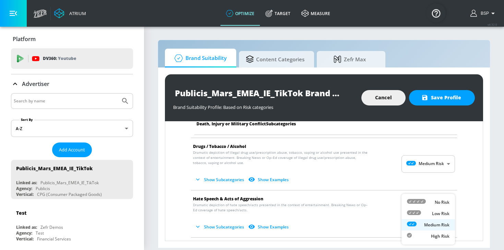
click at [419, 203] on icon at bounding box center [416, 201] width 19 height 5
type input "MINIMAL"
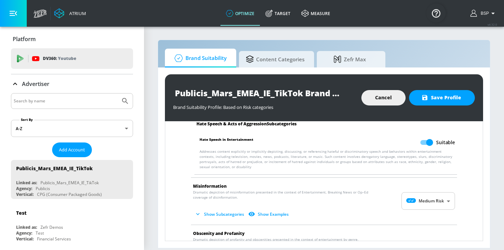
scroll to position [504, 0]
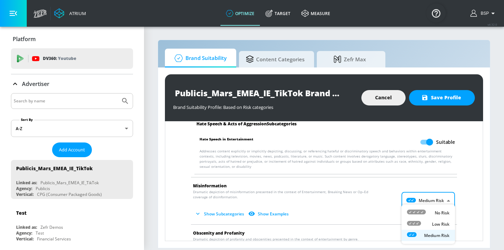
click at [432, 199] on body "Atrium optimize Target measure optimize Target measure v 4.32.0 BSP Platform DV…" at bounding box center [252, 125] width 504 height 250
click at [429, 210] on div "No Risk" at bounding box center [428, 213] width 43 height 7
type input "MINIMAL"
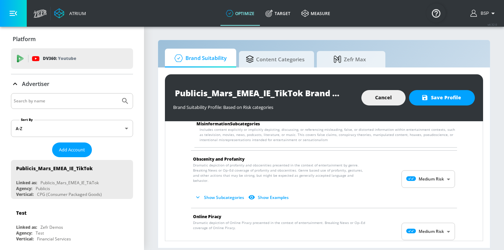
scroll to position [626, 0]
click at [427, 226] on body "Atrium optimize Target measure optimize Target measure v 4.32.0 BSP Platform DV…" at bounding box center [252, 125] width 504 height 250
click at [425, 202] on icon at bounding box center [416, 201] width 19 height 5
type input "MINIMAL"
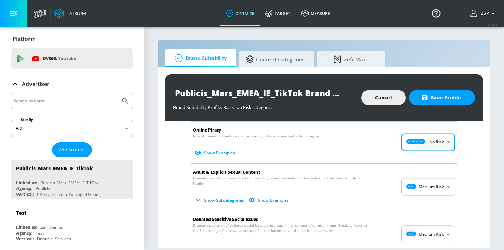
scroll to position [724, 0]
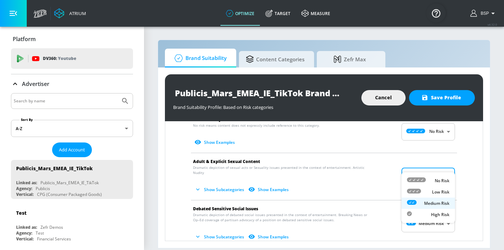
click at [422, 160] on body "Atrium optimize Target measure optimize Target measure v 4.32.0 BSP Platform DV…" at bounding box center [252, 125] width 504 height 250
click at [421, 191] on div "Low Risk" at bounding box center [428, 192] width 43 height 7
type input "LOW"
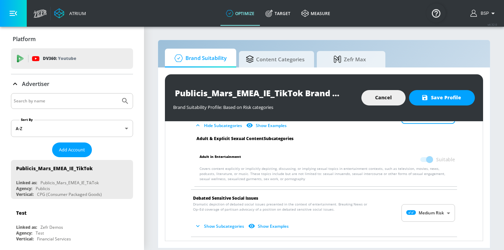
scroll to position [793, 0]
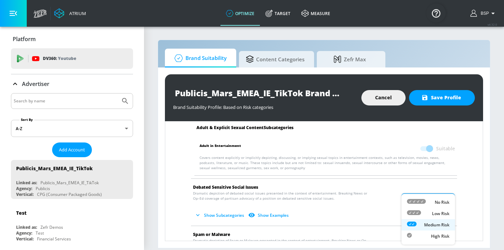
click at [422, 191] on body "Atrium optimize Target measure optimize Target measure v 4.32.0 BSP Platform DV…" at bounding box center [252, 125] width 504 height 250
click at [423, 205] on div at bounding box center [416, 202] width 19 height 7
type input "MINIMAL"
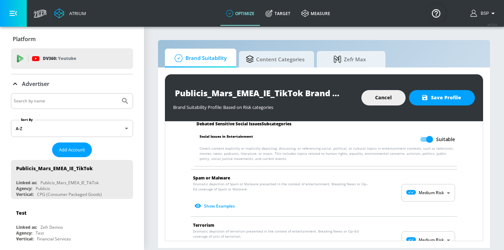
scroll to position [904, 0]
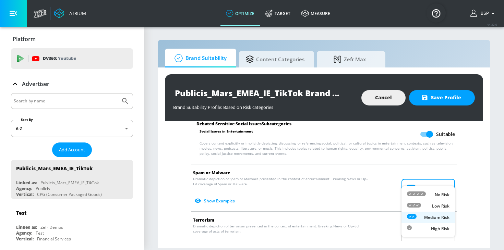
click at [431, 177] on body "Atrium optimize Target measure optimize Target measure v 4.32.0 BSP Platform DV…" at bounding box center [252, 125] width 504 height 250
click at [431, 194] on div "No Risk" at bounding box center [428, 194] width 43 height 7
type input "MINIMAL"
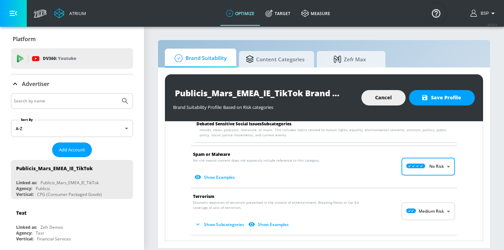
scroll to position [922, 0]
click at [430, 201] on body "Atrium optimize Target measure optimize Target measure v 4.32.0 BSP Platform DV…" at bounding box center [252, 125] width 504 height 250
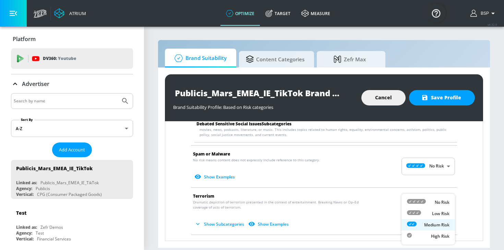
click at [425, 201] on icon at bounding box center [416, 201] width 19 height 5
type input "MINIMAL"
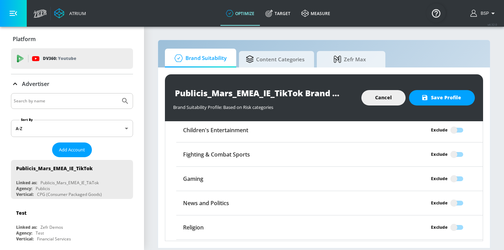
scroll to position [1141, 0]
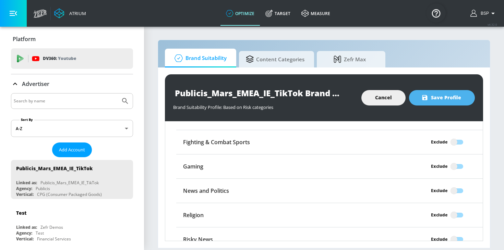
click at [442, 101] on span "Save Profile" at bounding box center [442, 98] width 38 height 9
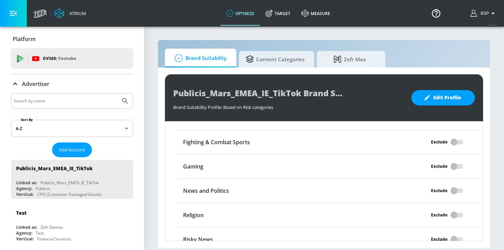
scroll to position [120, 0]
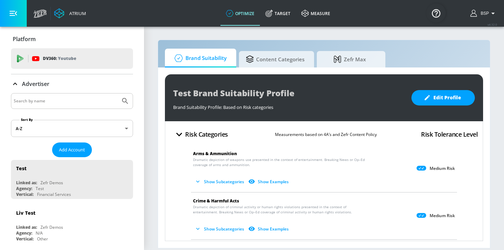
click at [221, 107] on div "Brand Suitability Profile: Based on Risk categories" at bounding box center [288, 106] width 231 height 10
click at [238, 35] on section "Brand Suitability Content Categories Zefr Max Test Brand Suitability Profile Br…" at bounding box center [324, 138] width 360 height 224
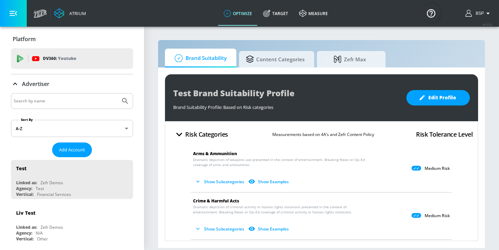
click at [67, 103] on input "Search by name" at bounding box center [66, 101] width 104 height 9
paste input "Publicis_Mars_EMEA_DE_TikTok"
type input "Publicis_Mars_EMEA_DE_TikTok"
click at [118, 94] on button "Submit Search" at bounding box center [125, 101] width 15 height 15
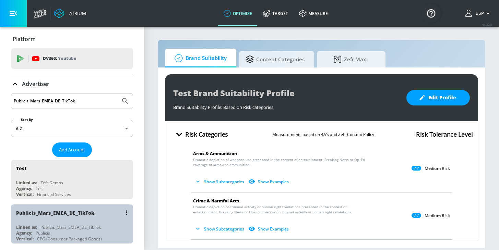
click at [73, 215] on div "Publicis_Mars_EMEA_DE_TikTok" at bounding box center [55, 213] width 78 height 7
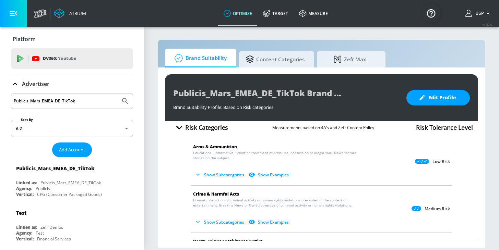
scroll to position [11, 0]
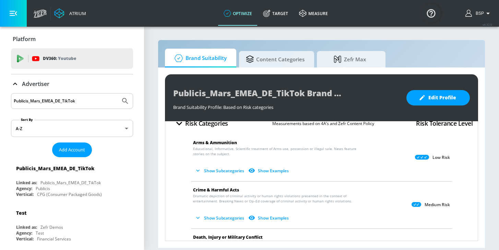
click at [207, 169] on button "Show Subcategories" at bounding box center [220, 170] width 54 height 11
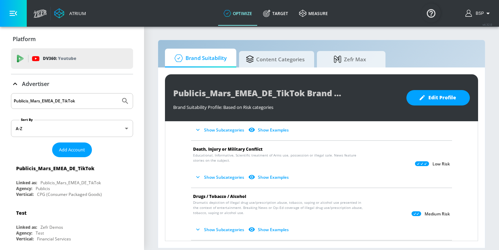
scroll to position [157, 0]
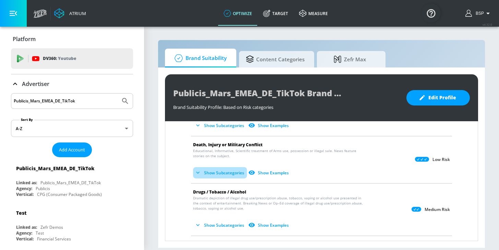
click at [206, 169] on button "Show Subcategories" at bounding box center [220, 172] width 54 height 11
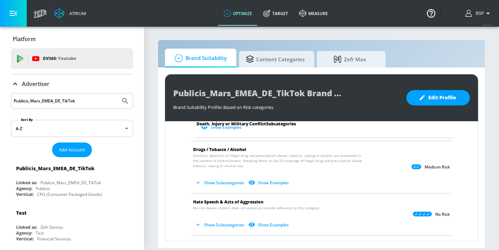
scroll to position [388, 0]
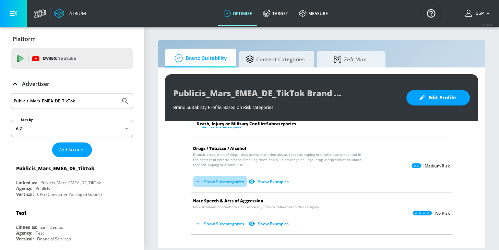
click at [201, 179] on button "Show Subcategories" at bounding box center [220, 181] width 54 height 11
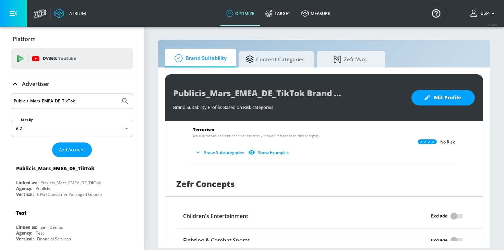
scroll to position [945, 0]
